Goal: Task Accomplishment & Management: Use online tool/utility

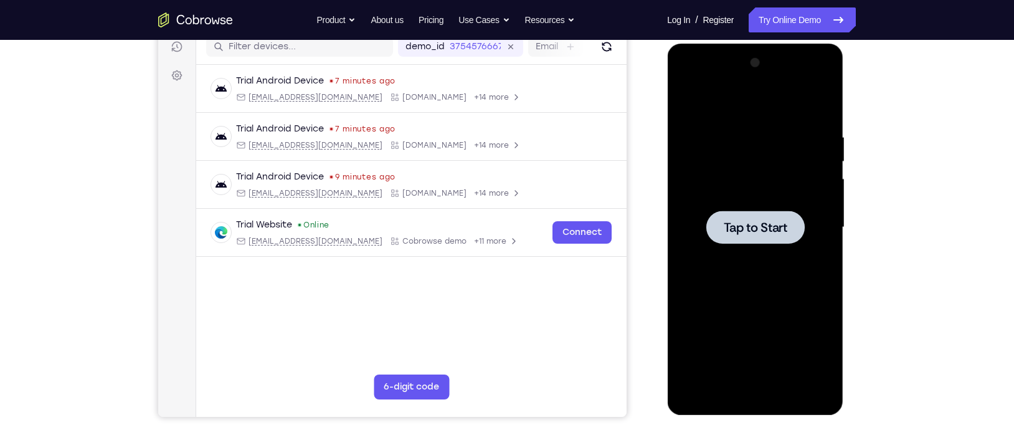
scroll to position [163, 0]
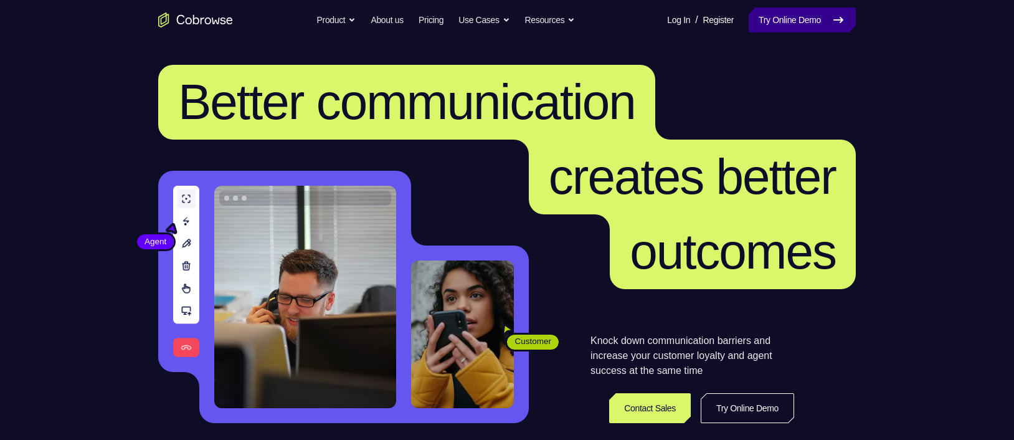
click at [791, 24] on link "Try Online Demo" at bounding box center [802, 19] width 107 height 25
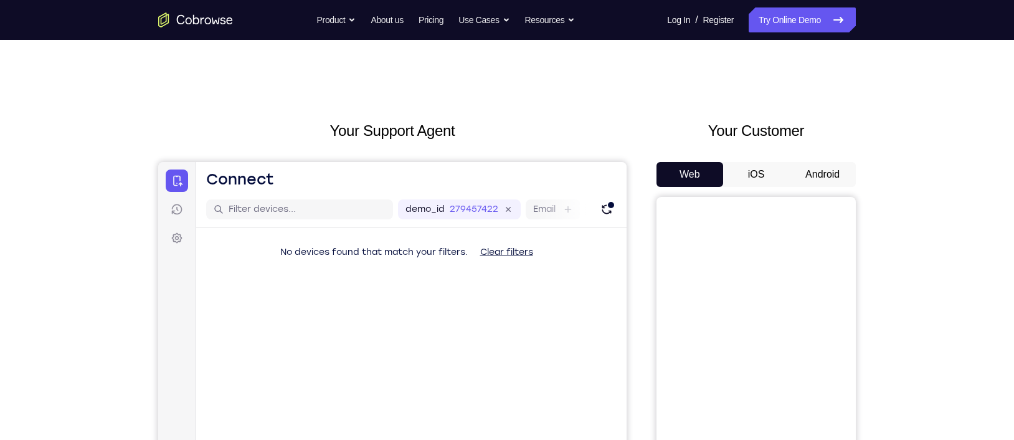
click at [823, 181] on button "Android" at bounding box center [822, 174] width 67 height 25
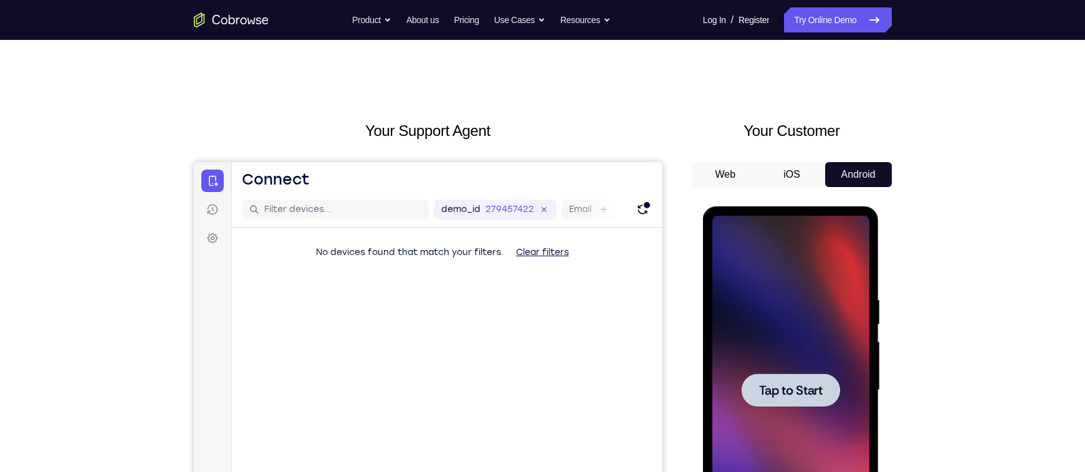
drag, startPoint x: 938, startPoint y: 24, endPoint x: 697, endPoint y: 125, distance: 260.6
click at [697, 125] on h2 "Your Customer" at bounding box center [791, 131] width 199 height 22
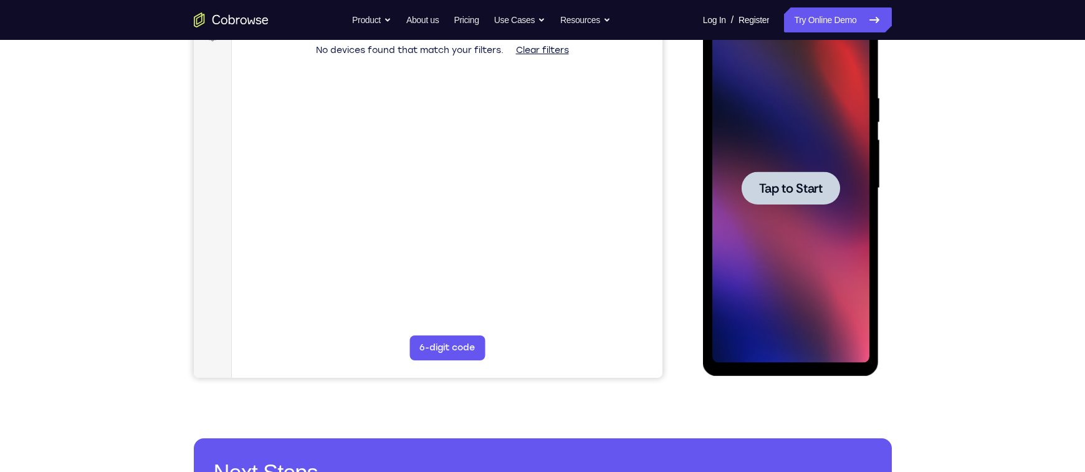
click at [798, 182] on span "Tap to Start" at bounding box center [791, 188] width 64 height 12
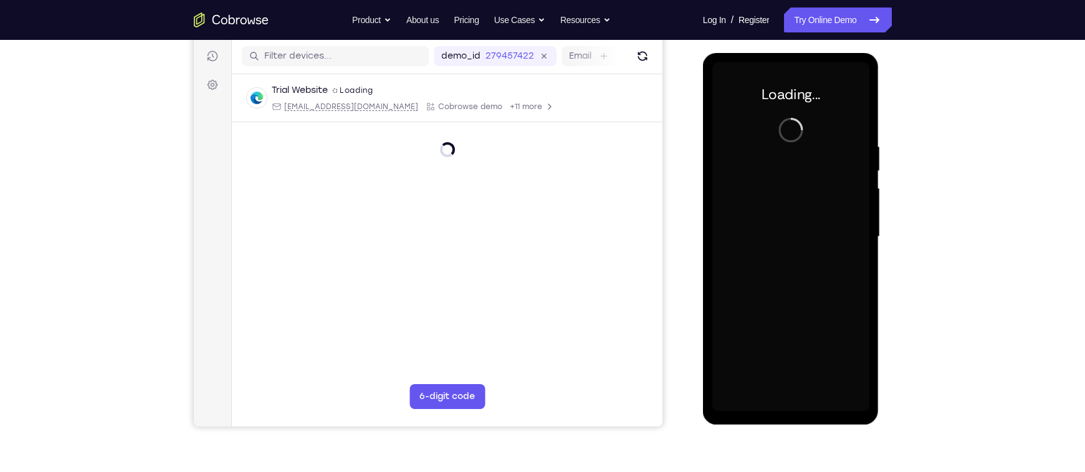
scroll to position [155, 0]
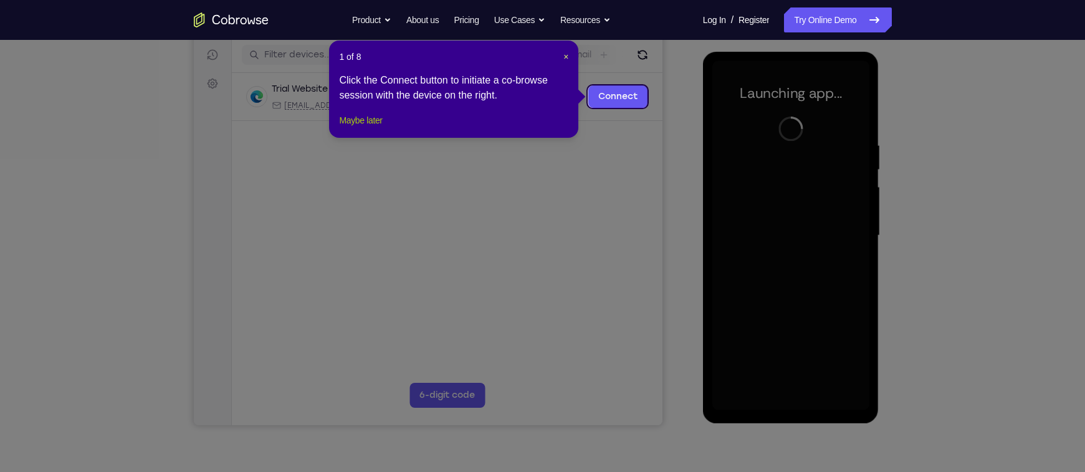
click at [371, 128] on button "Maybe later" at bounding box center [360, 120] width 43 height 15
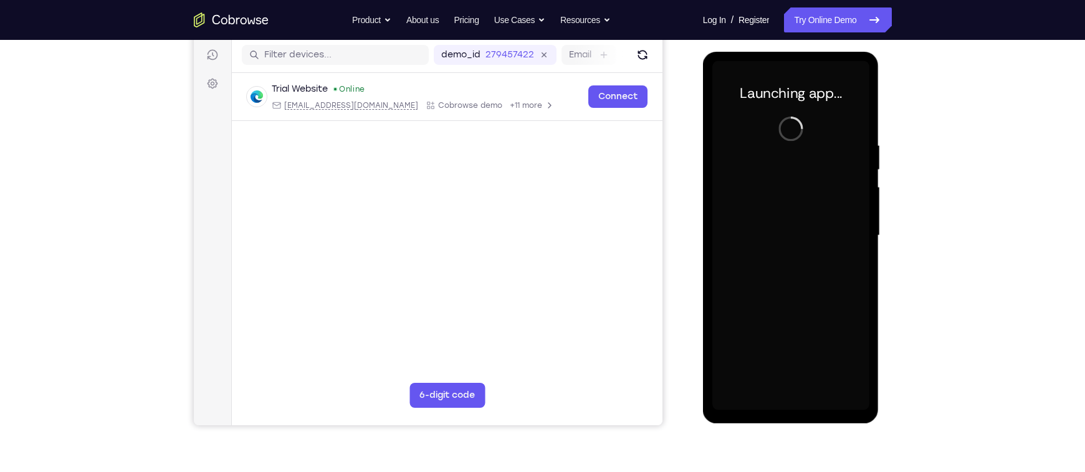
click at [807, 201] on div at bounding box center [790, 235] width 157 height 349
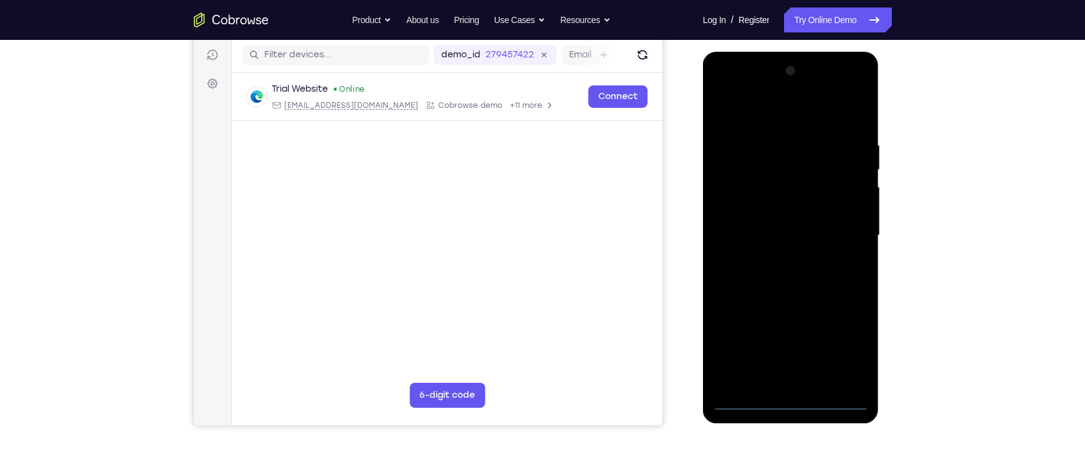
click at [789, 399] on div at bounding box center [790, 235] width 157 height 349
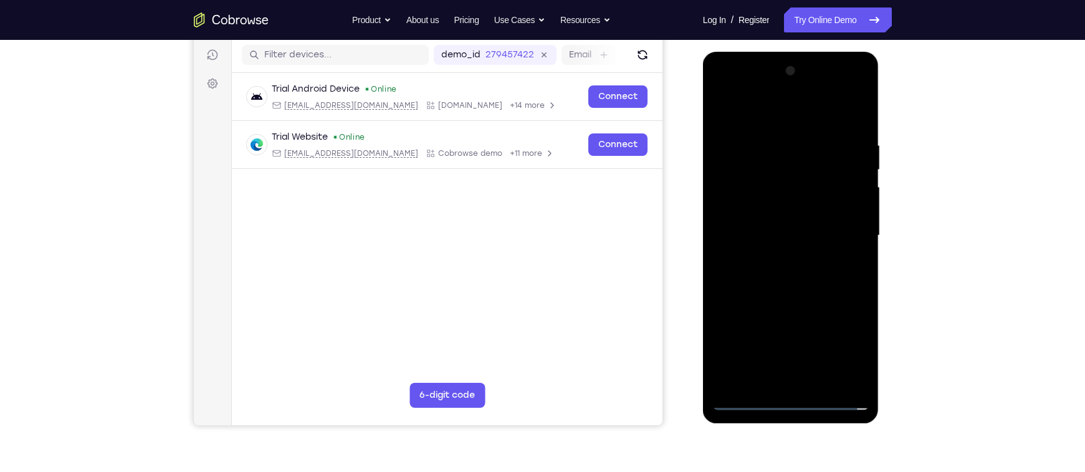
click at [844, 342] on div at bounding box center [790, 235] width 157 height 349
click at [747, 114] on div at bounding box center [790, 235] width 157 height 349
click at [838, 227] on div at bounding box center [790, 235] width 157 height 349
click at [772, 259] on div at bounding box center [790, 235] width 157 height 349
click at [783, 209] on div at bounding box center [790, 235] width 157 height 349
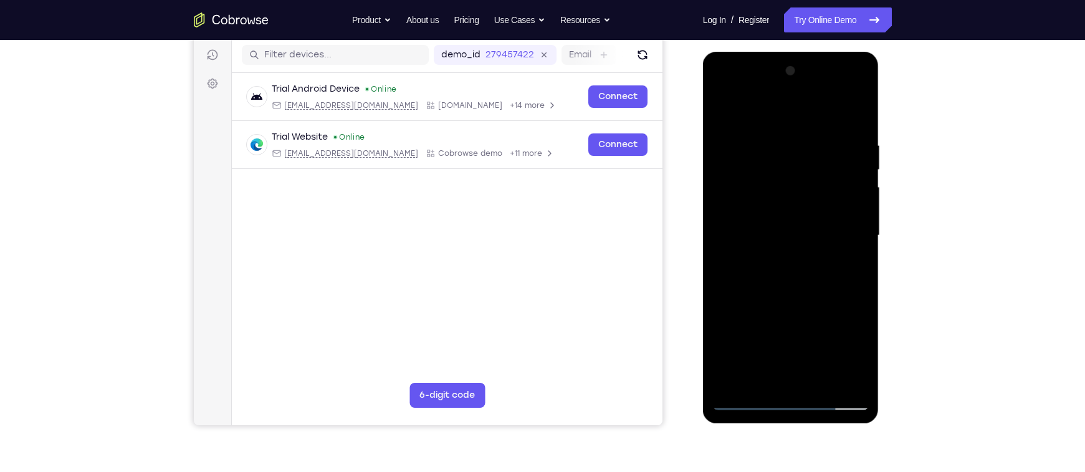
click at [782, 224] on div at bounding box center [790, 235] width 157 height 349
drag, startPoint x: 783, startPoint y: 146, endPoint x: 776, endPoint y: 341, distance: 195.2
click at [776, 341] on div at bounding box center [790, 235] width 157 height 349
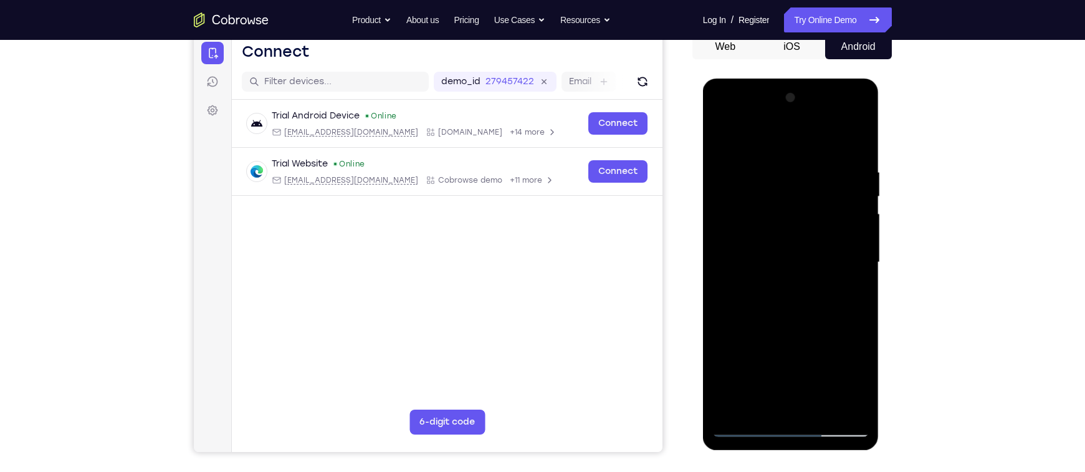
click at [847, 408] on div at bounding box center [790, 262] width 157 height 349
click at [841, 115] on div at bounding box center [790, 262] width 157 height 349
click at [793, 141] on div at bounding box center [790, 262] width 157 height 349
click at [843, 139] on div at bounding box center [790, 262] width 157 height 349
click at [779, 343] on div at bounding box center [790, 262] width 157 height 349
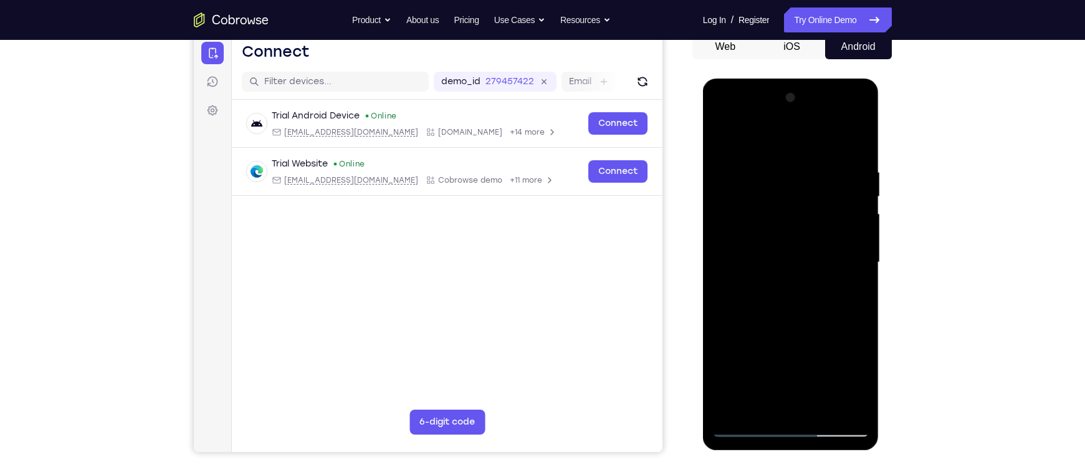
click at [777, 238] on div at bounding box center [790, 262] width 157 height 349
click at [773, 402] on div at bounding box center [790, 262] width 157 height 349
click at [793, 229] on div at bounding box center [790, 262] width 157 height 349
click at [819, 412] on div at bounding box center [790, 262] width 157 height 349
click at [789, 331] on div at bounding box center [790, 262] width 157 height 349
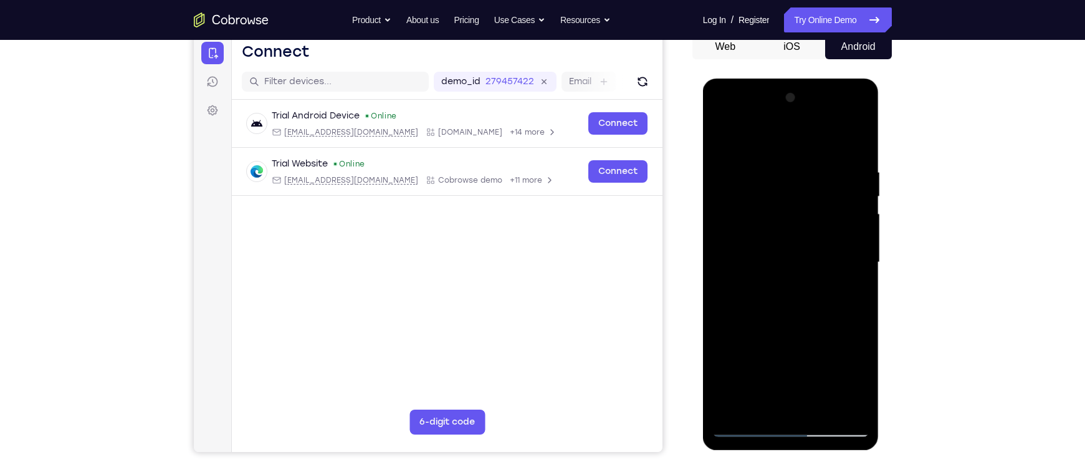
click at [766, 264] on div at bounding box center [790, 262] width 157 height 349
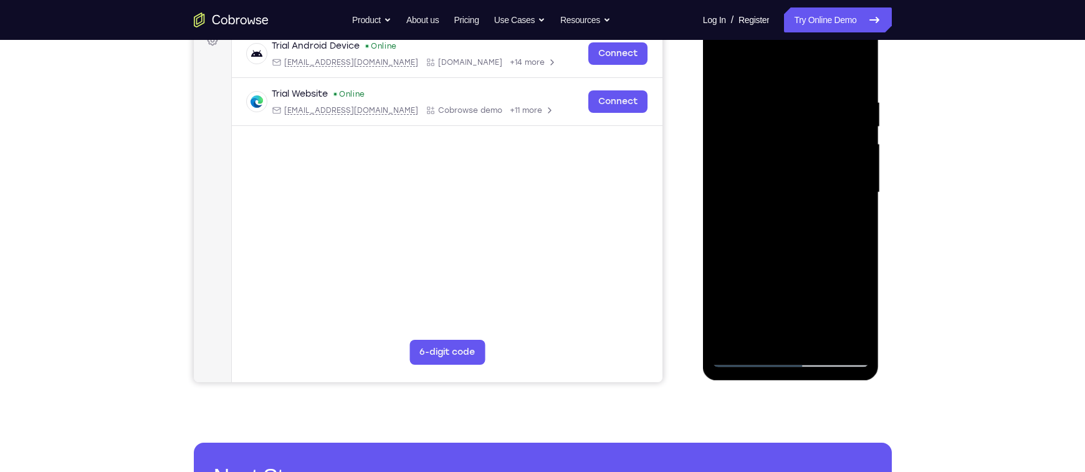
scroll to position [198, 0]
click at [744, 328] on div at bounding box center [790, 191] width 157 height 349
click at [852, 223] on div at bounding box center [790, 191] width 157 height 349
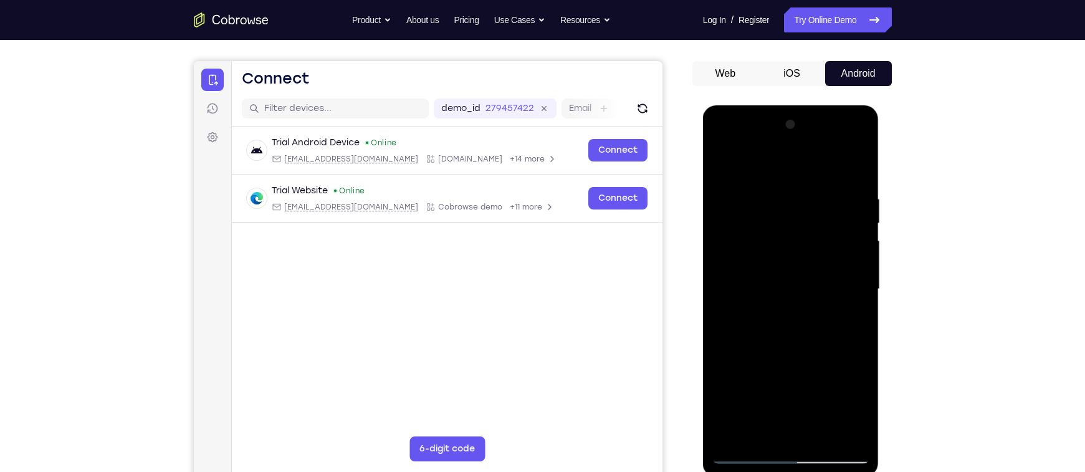
scroll to position [98, 0]
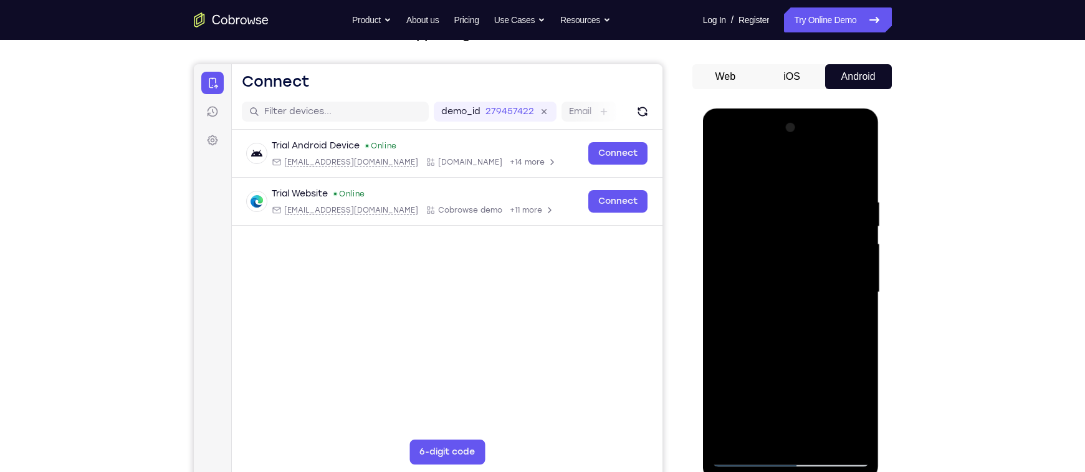
click at [764, 252] on div at bounding box center [790, 292] width 157 height 349
click at [795, 361] on div at bounding box center [790, 292] width 157 height 349
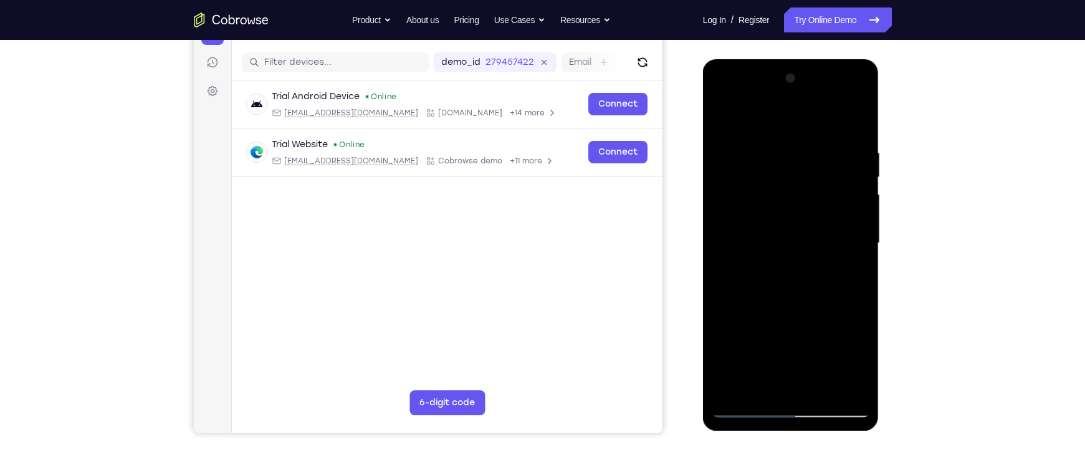
scroll to position [151, 0]
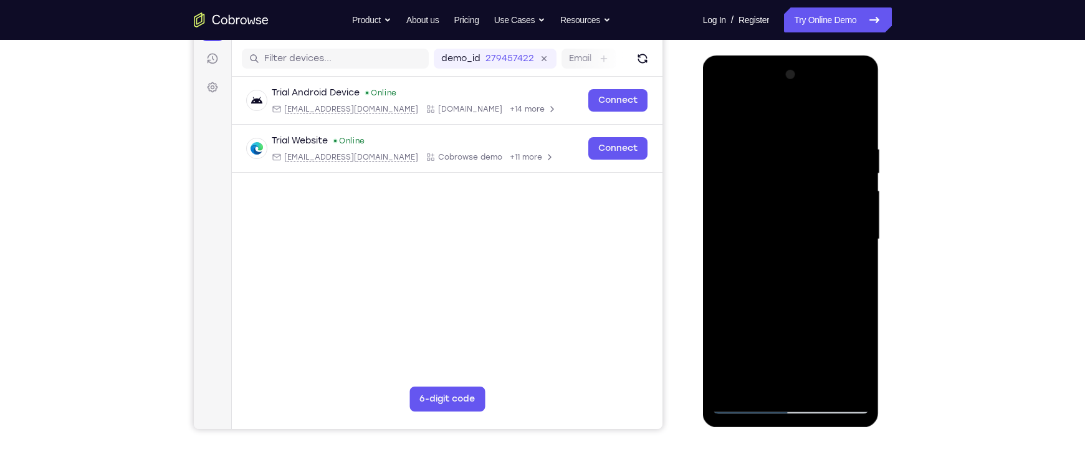
click at [849, 270] on div at bounding box center [790, 239] width 157 height 349
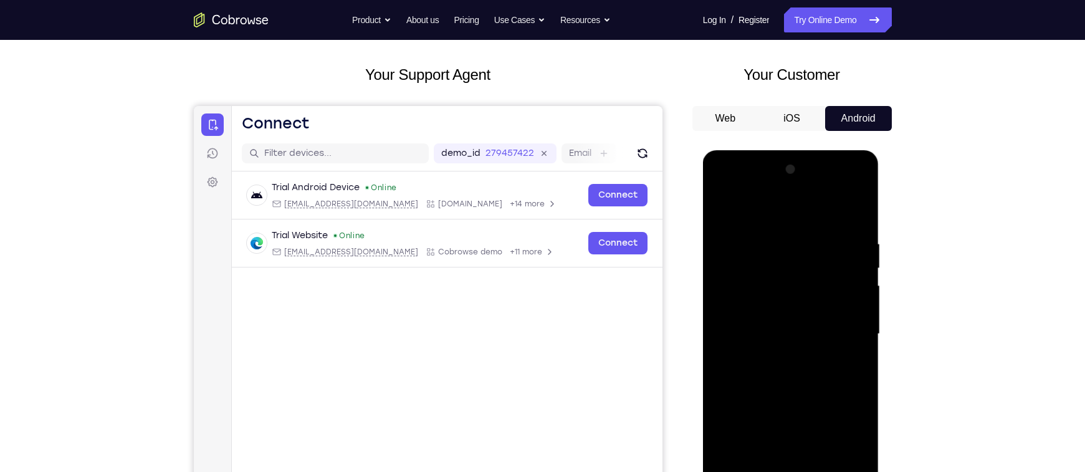
scroll to position [55, 0]
click at [720, 212] on div at bounding box center [790, 335] width 157 height 349
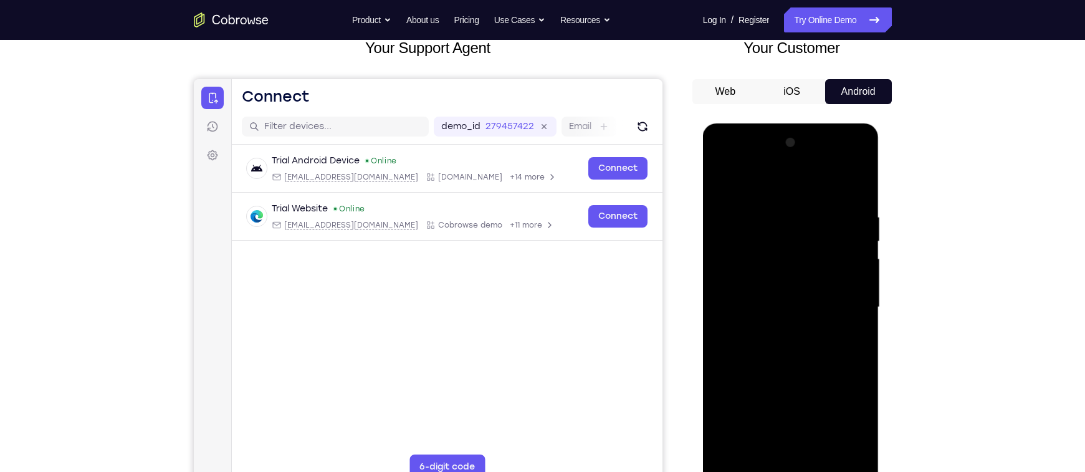
scroll to position [83, 0]
click at [779, 317] on div at bounding box center [790, 306] width 157 height 349
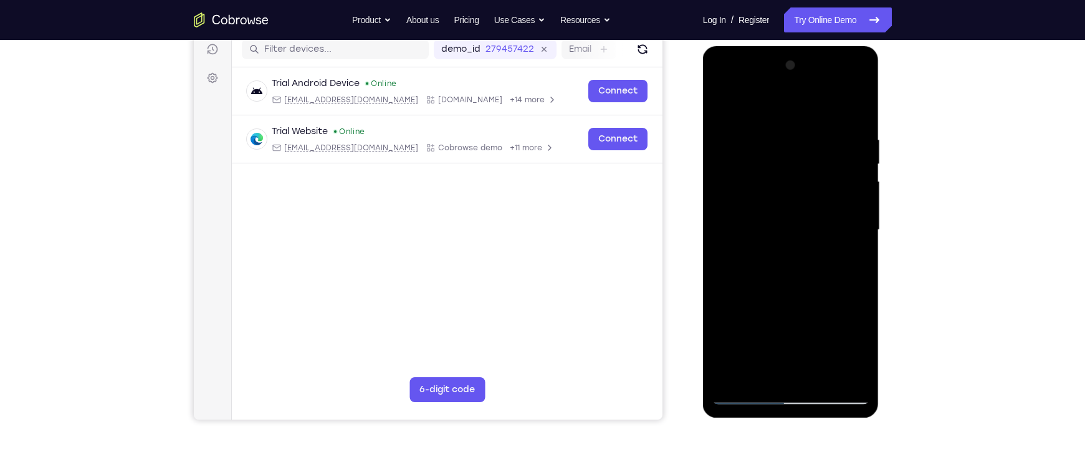
scroll to position [161, 0]
click at [852, 262] on div at bounding box center [790, 229] width 157 height 349
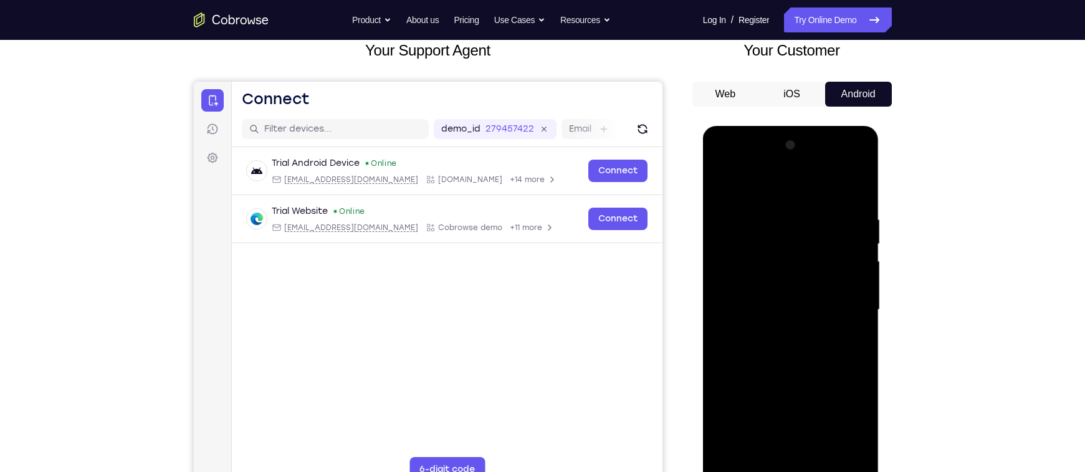
scroll to position [58, 0]
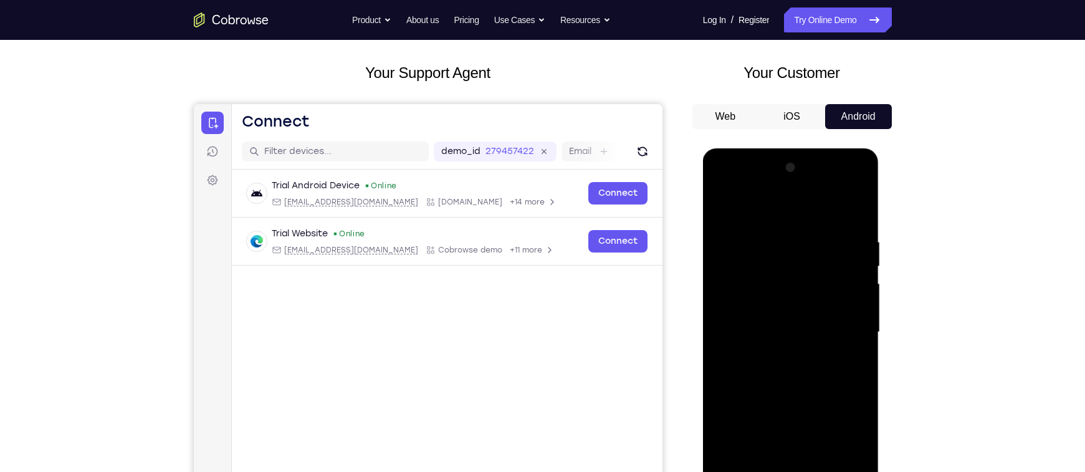
click at [719, 209] on div at bounding box center [790, 332] width 157 height 349
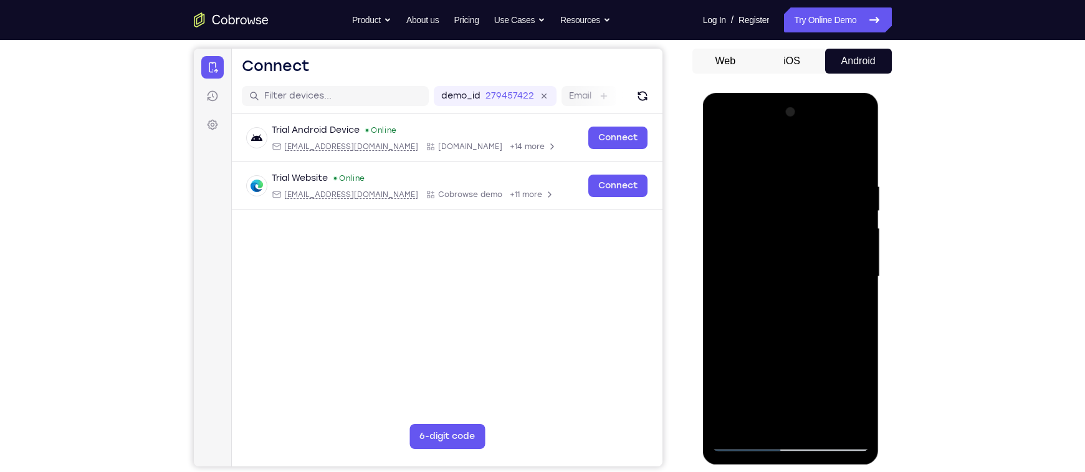
scroll to position [115, 0]
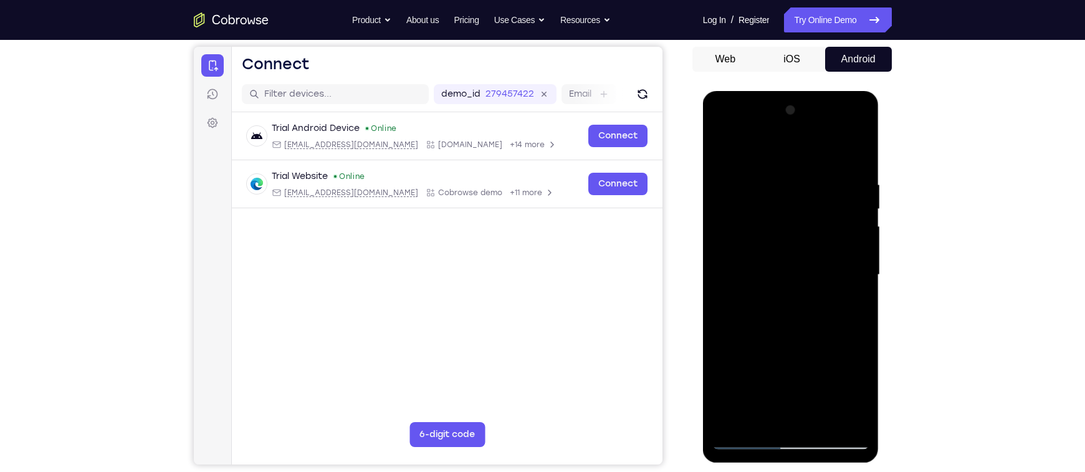
click at [771, 341] on div at bounding box center [790, 274] width 157 height 349
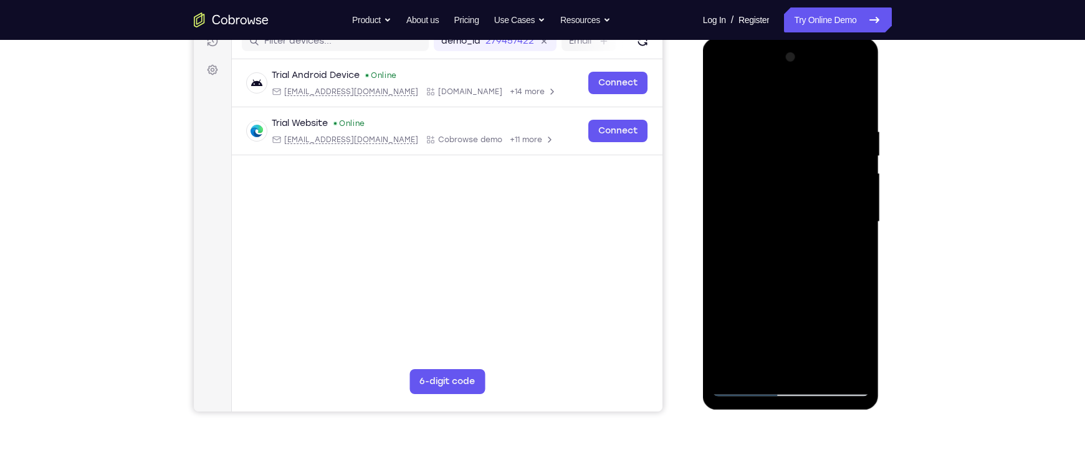
scroll to position [205, 0]
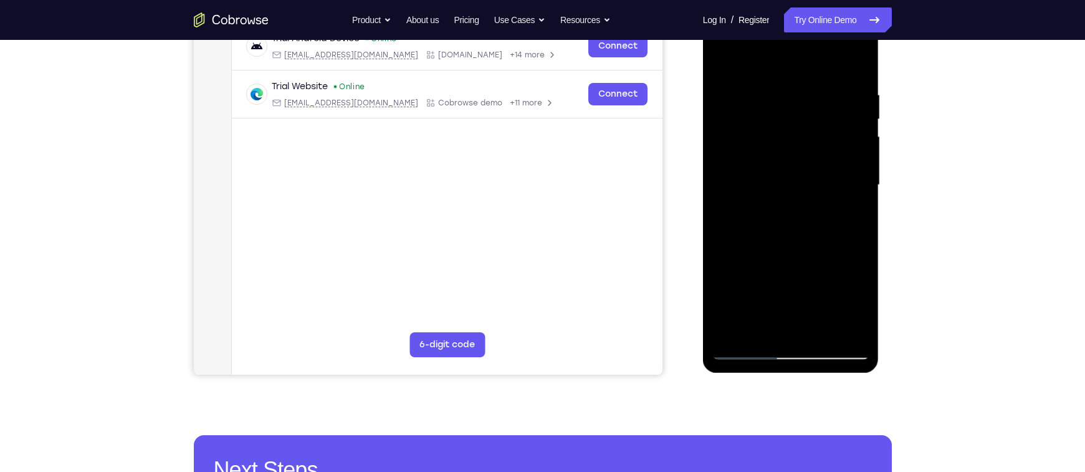
click at [851, 215] on div at bounding box center [790, 185] width 157 height 349
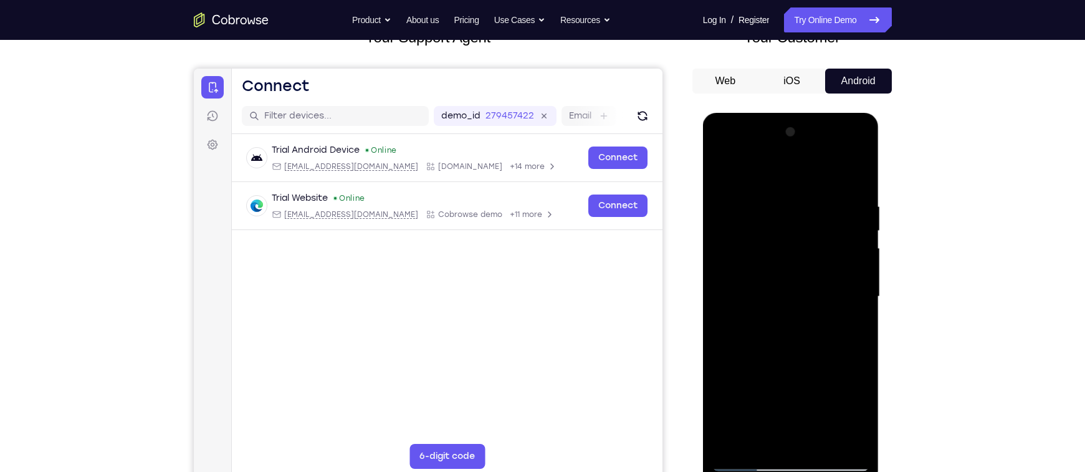
scroll to position [86, 0]
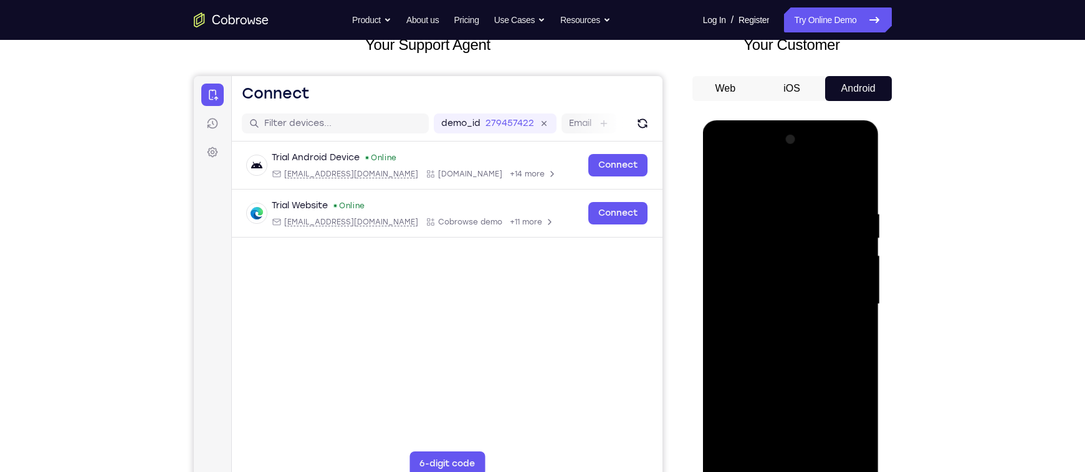
click at [724, 177] on div at bounding box center [790, 304] width 157 height 349
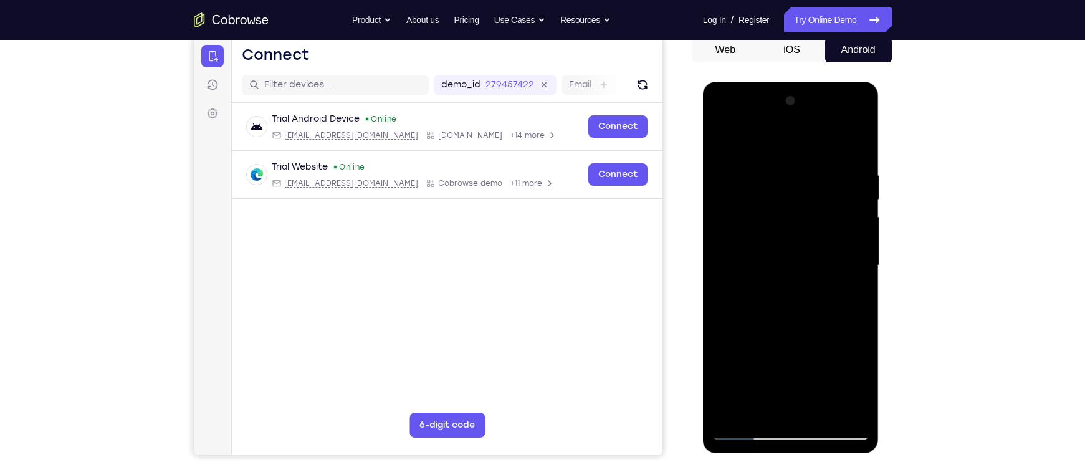
click at [764, 333] on div at bounding box center [790, 265] width 157 height 349
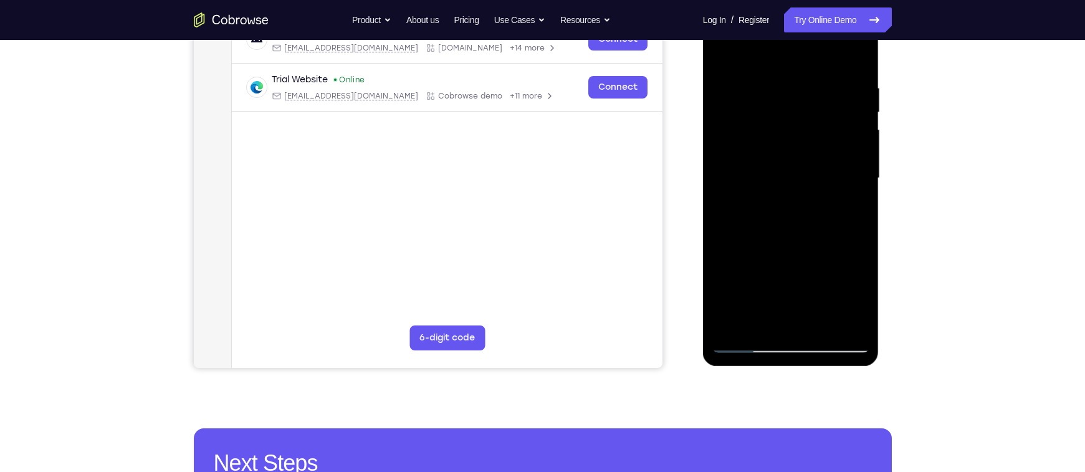
drag, startPoint x: 768, startPoint y: 200, endPoint x: 766, endPoint y: 241, distance: 40.5
click at [766, 241] on div at bounding box center [790, 178] width 157 height 349
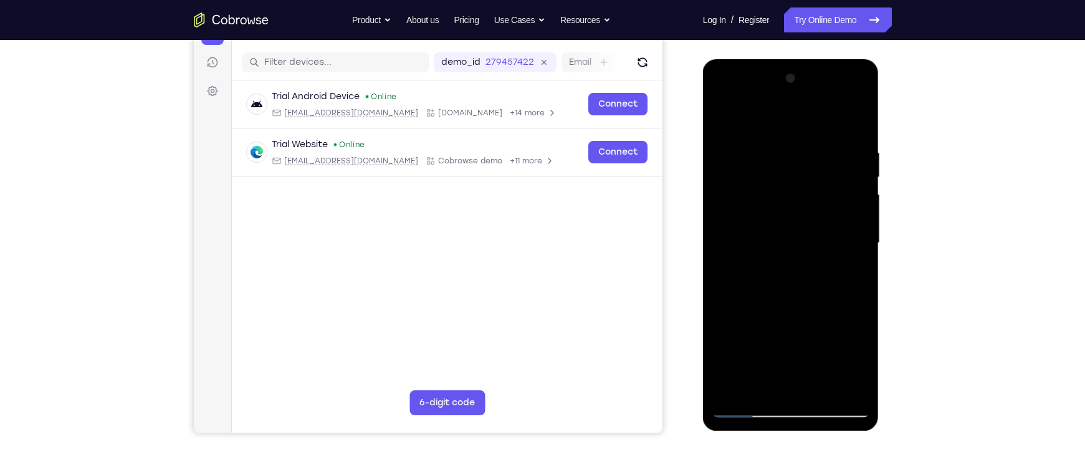
scroll to position [118, 0]
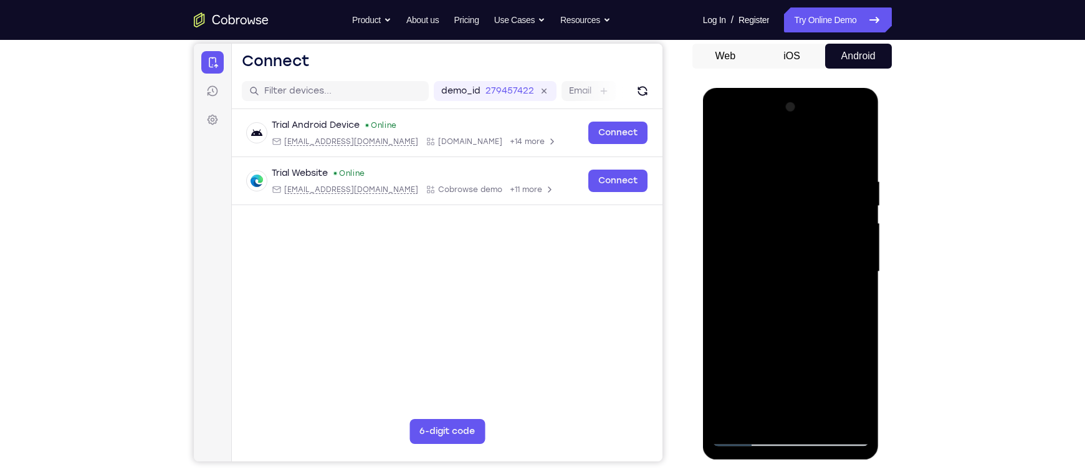
click at [722, 147] on div at bounding box center [790, 271] width 157 height 349
click at [725, 146] on div at bounding box center [790, 271] width 157 height 349
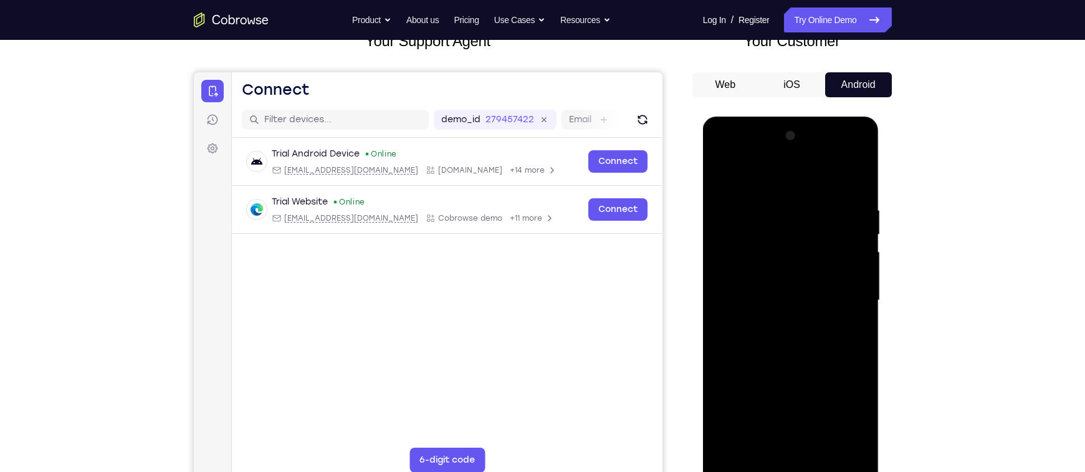
click at [769, 189] on div at bounding box center [790, 300] width 157 height 349
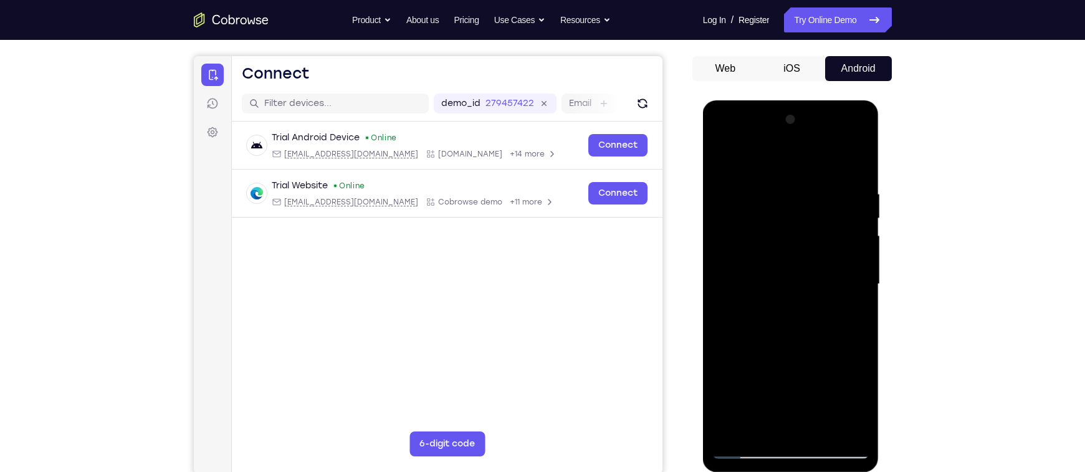
scroll to position [107, 0]
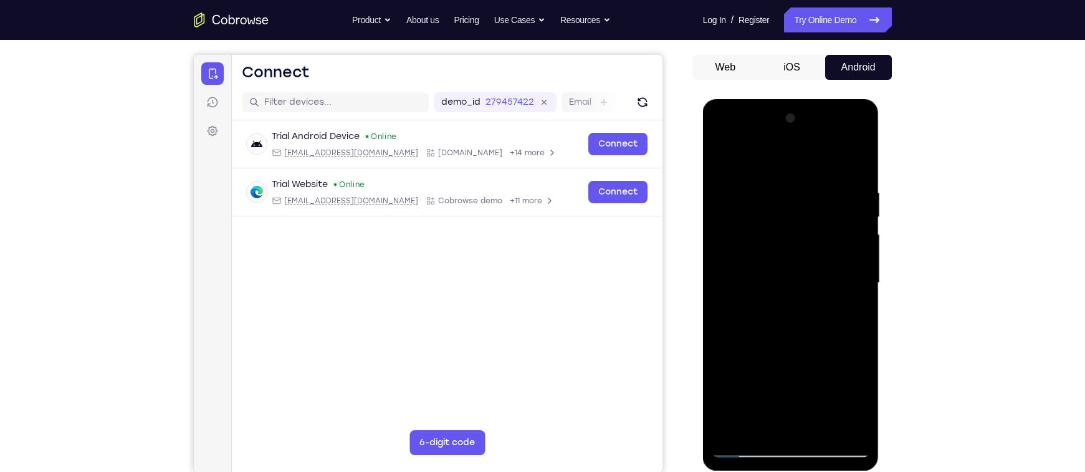
click at [841, 237] on div at bounding box center [790, 282] width 157 height 349
click at [851, 229] on div at bounding box center [790, 282] width 157 height 349
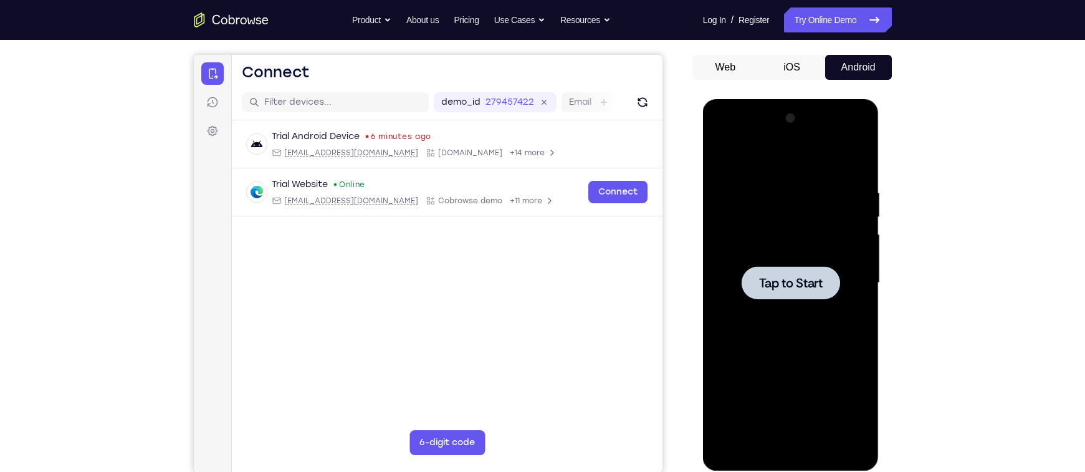
click at [787, 247] on div at bounding box center [790, 282] width 157 height 349
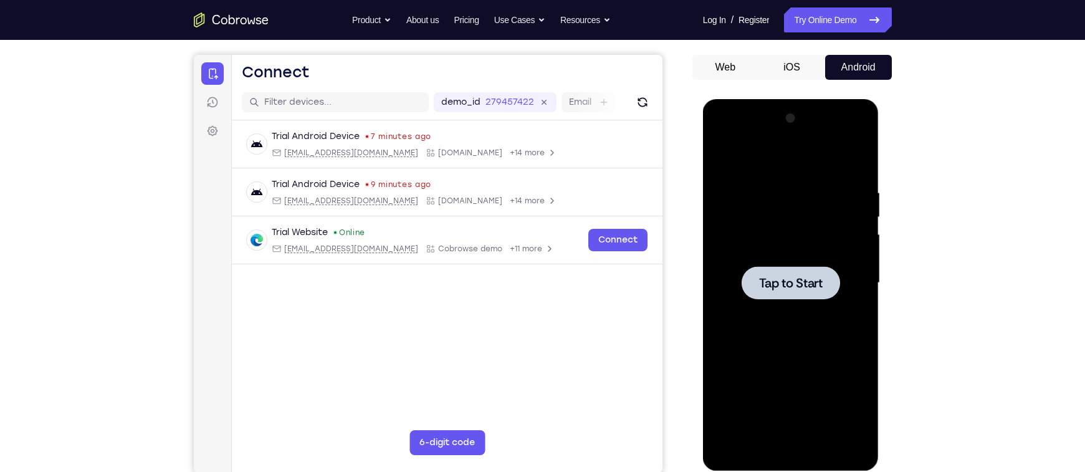
drag, startPoint x: 805, startPoint y: 270, endPoint x: 817, endPoint y: 291, distance: 24.3
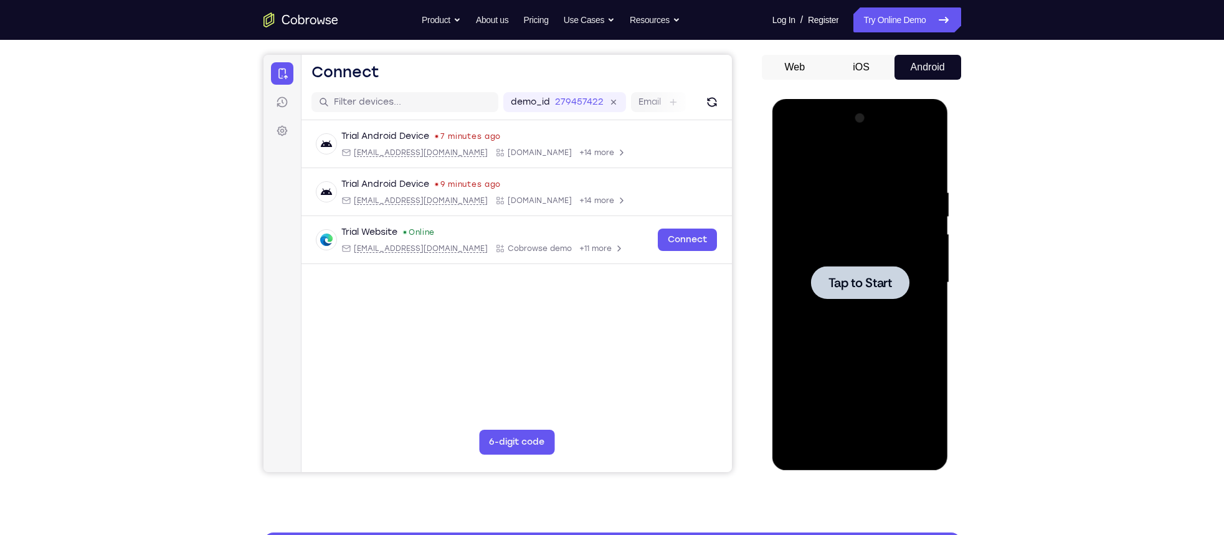
click at [1014, 216] on div "Your Support Agent Your Customer Web iOS Android Next Steps We’d be happy to gi…" at bounding box center [612, 344] width 1224 height 822
